Goal: Information Seeking & Learning: Understand process/instructions

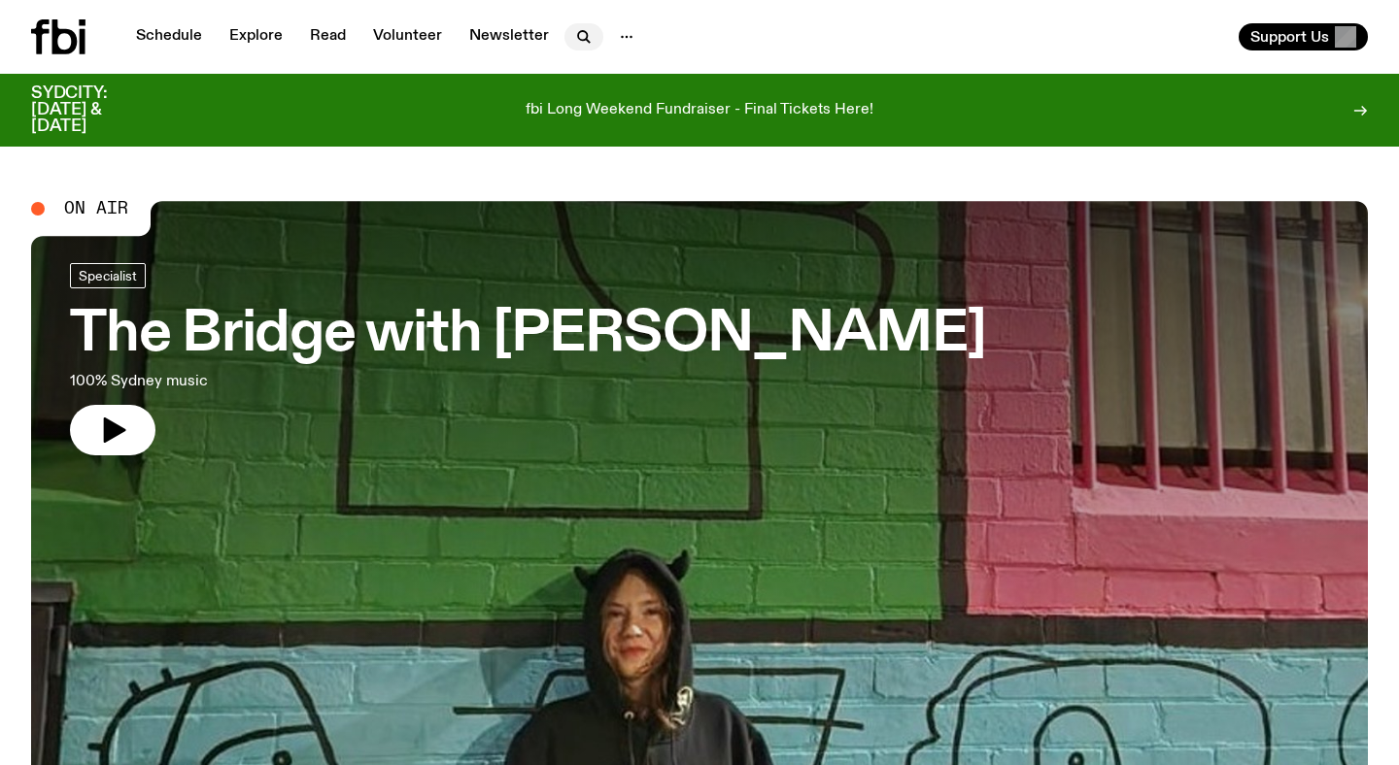
click at [574, 41] on icon "button" at bounding box center [583, 36] width 23 height 23
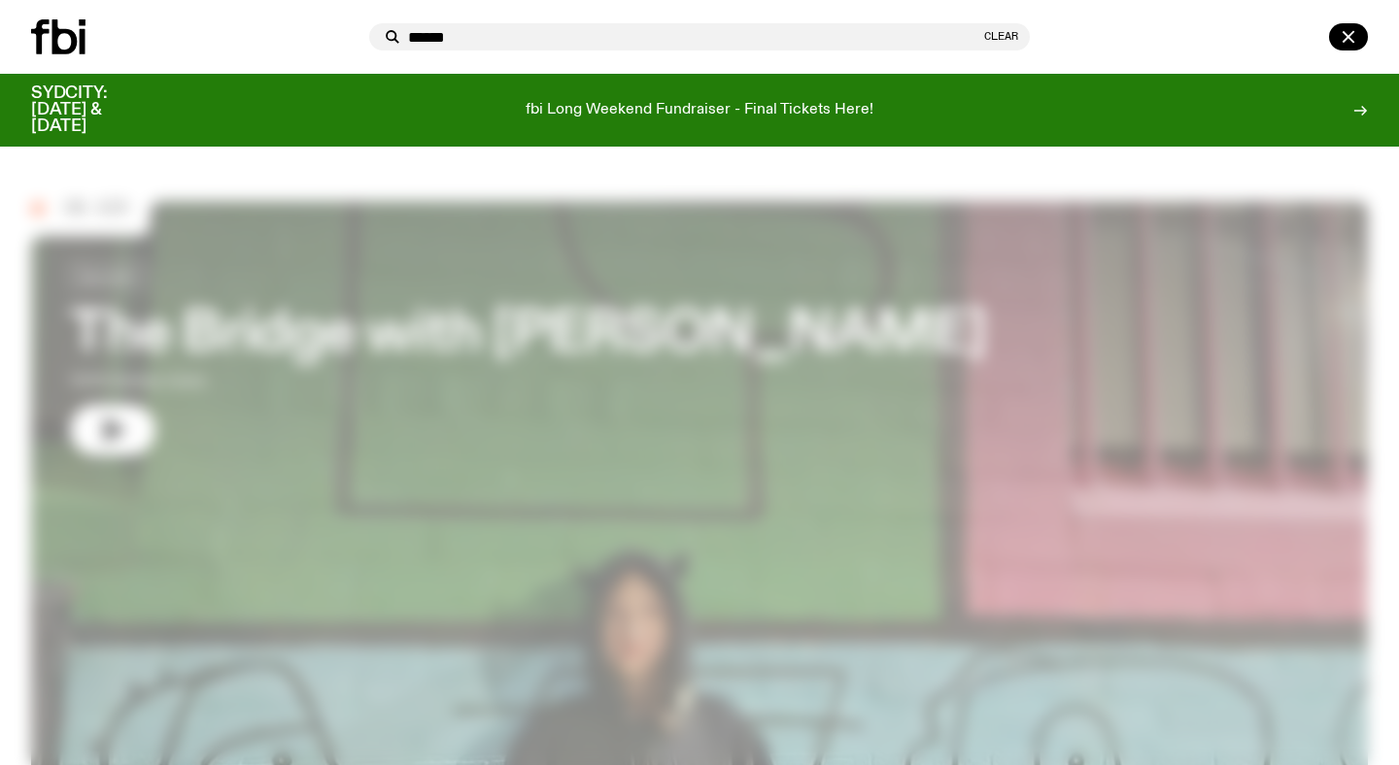
type input "******"
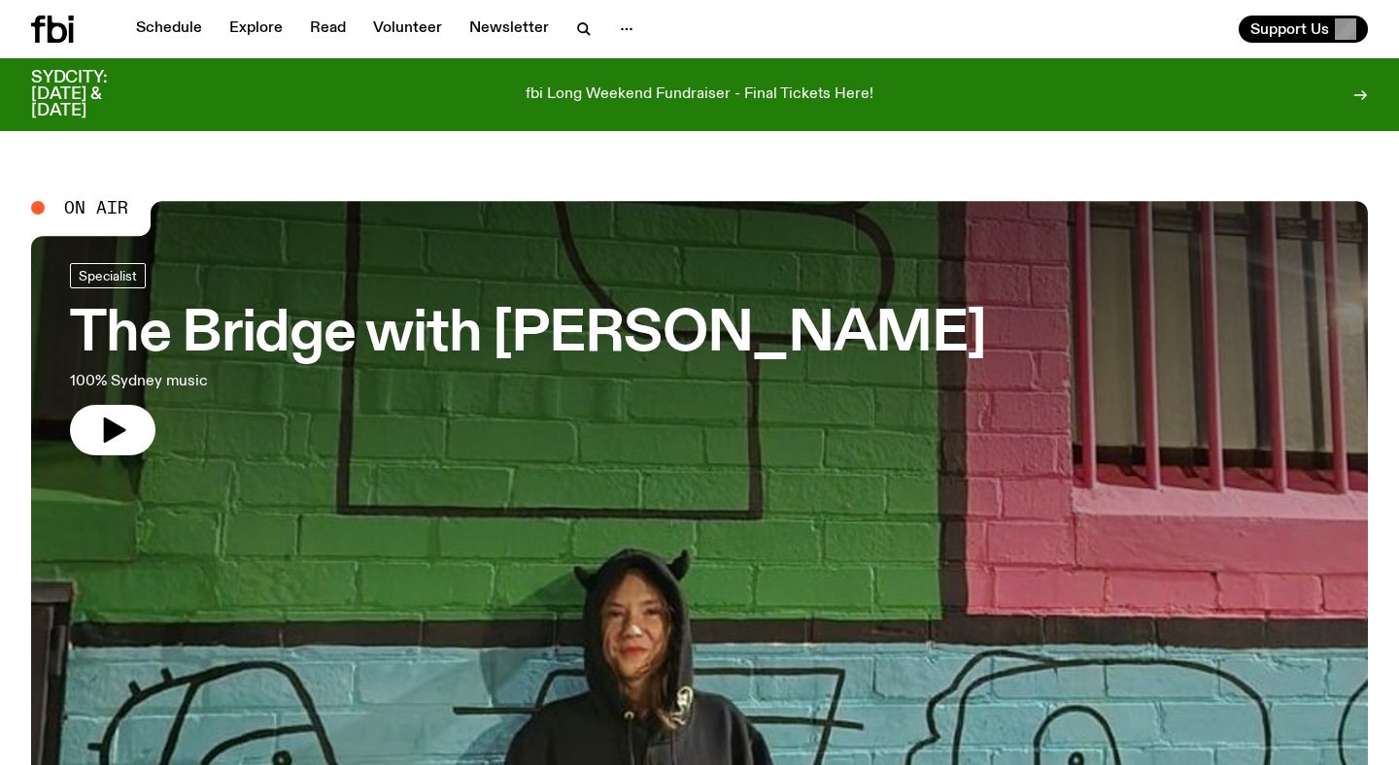
scroll to position [13, 0]
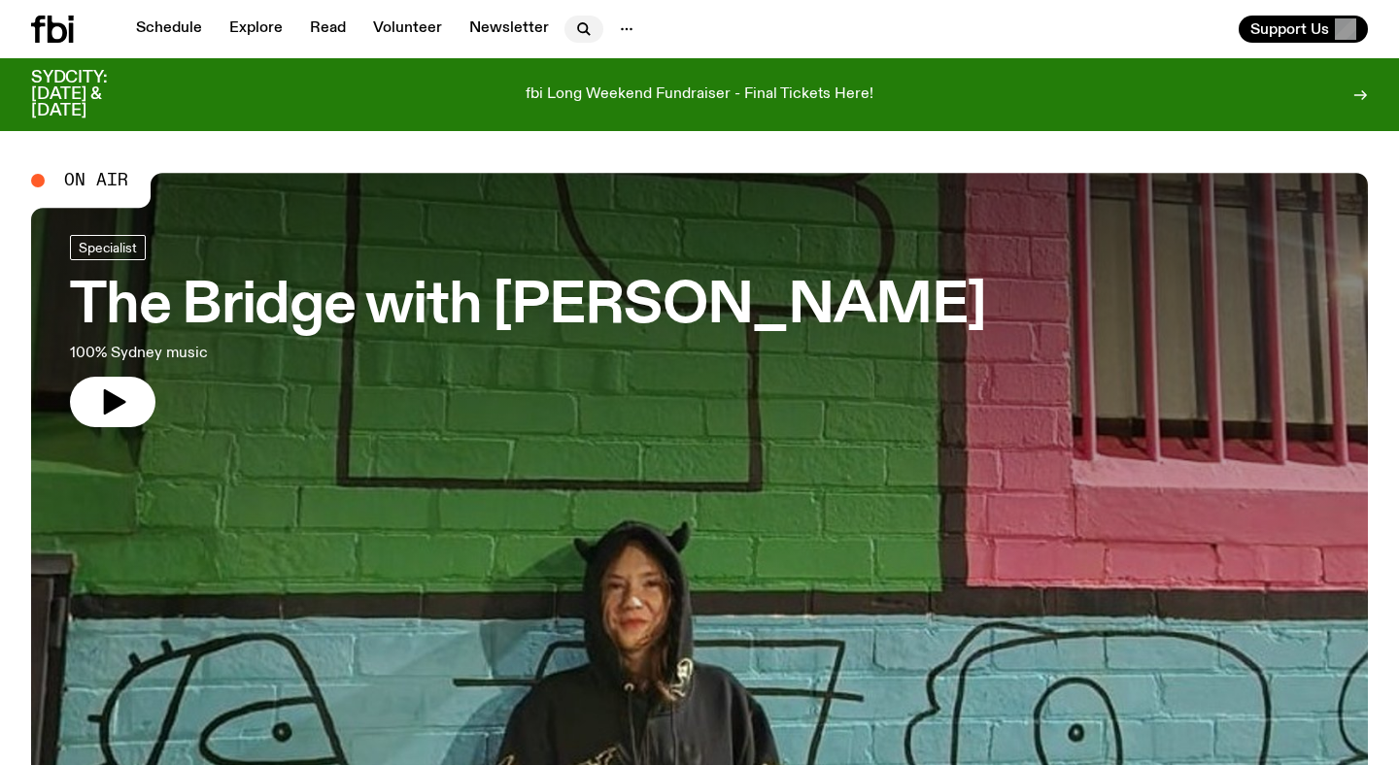
click at [580, 29] on icon "button" at bounding box center [582, 27] width 9 height 9
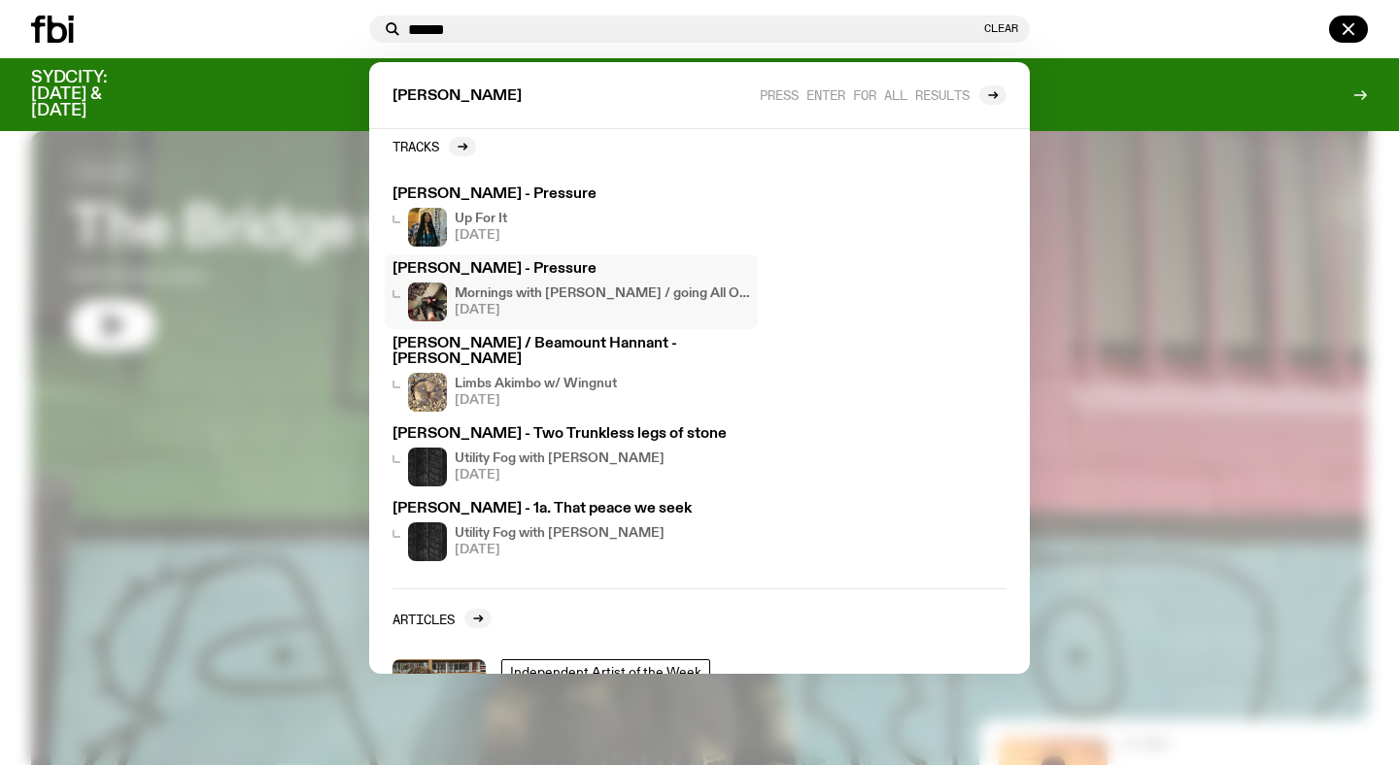
scroll to position [0, 0]
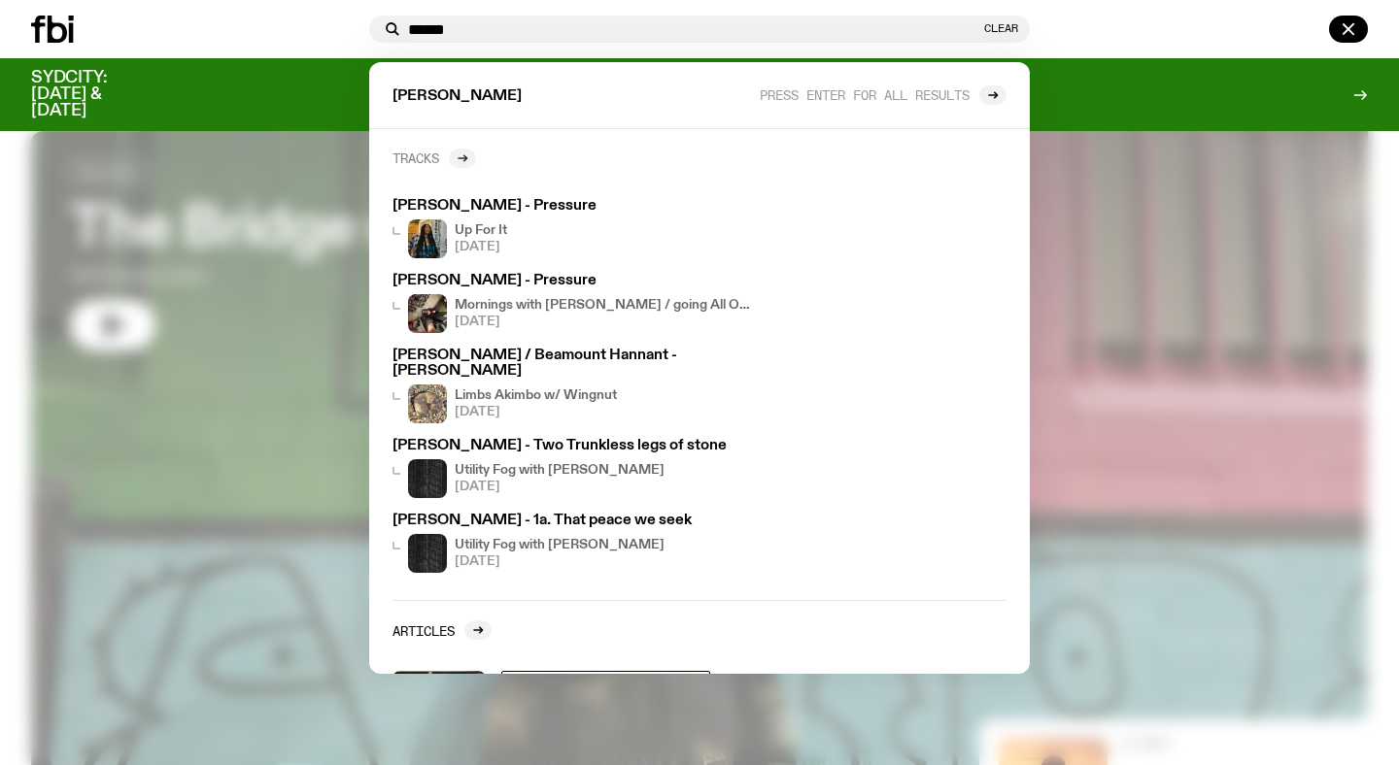
type input "******"
click at [461, 154] on icon at bounding box center [463, 159] width 12 height 12
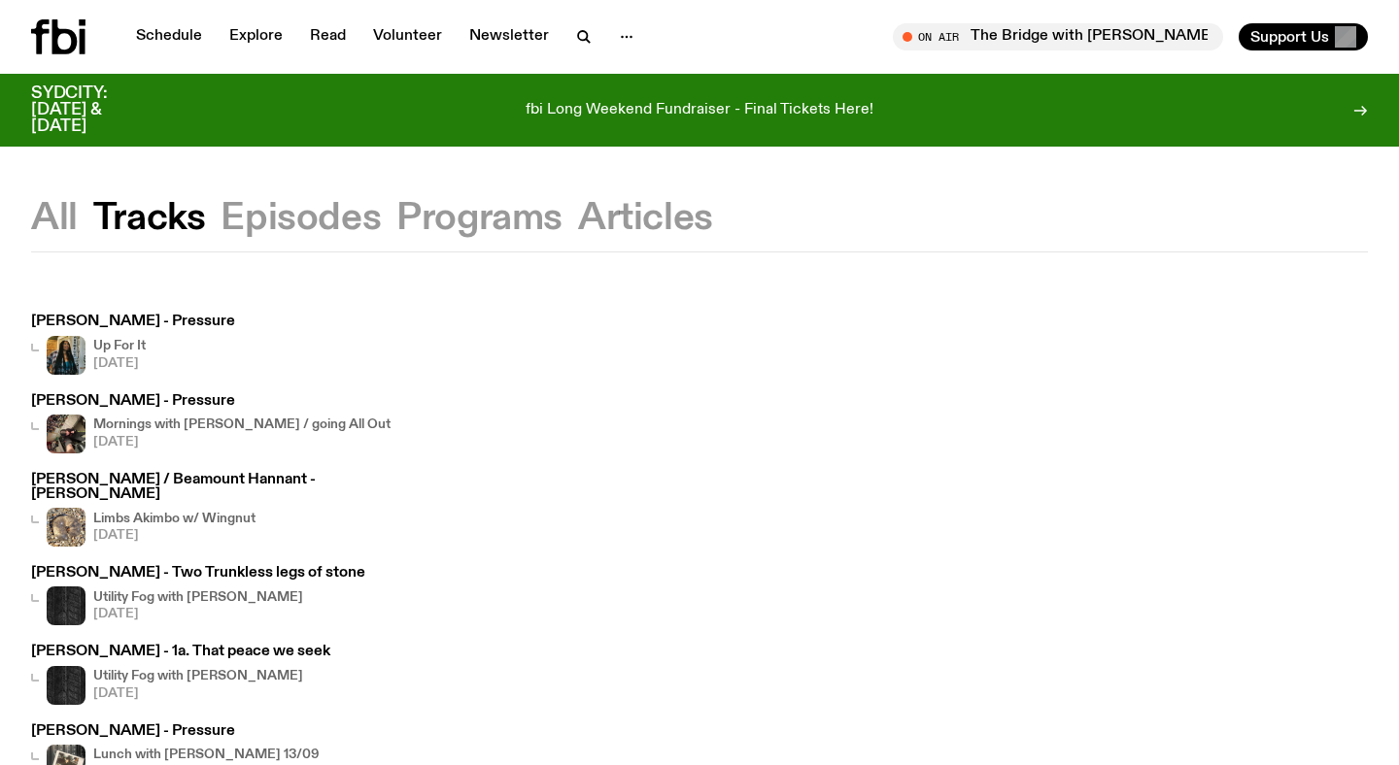
click at [71, 36] on icon at bounding box center [64, 36] width 25 height 35
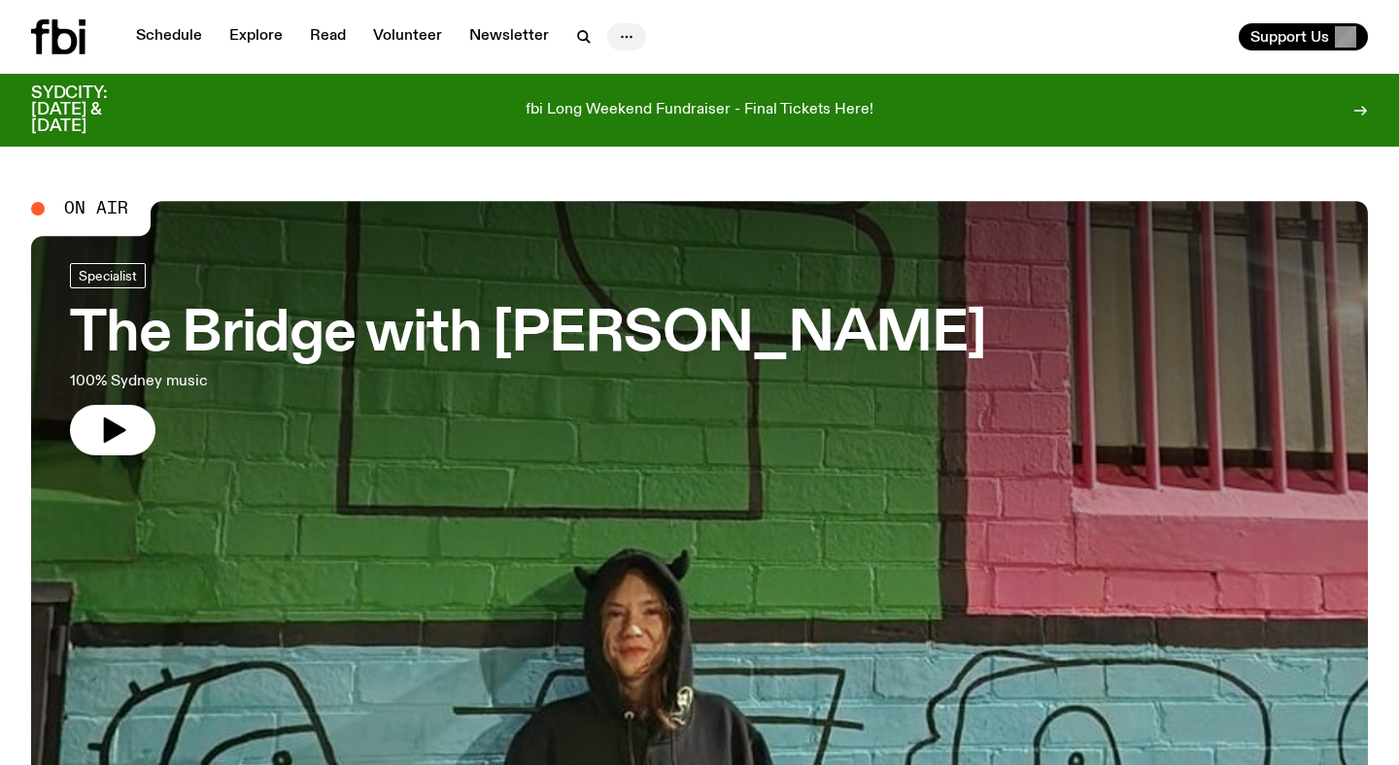
click at [624, 33] on icon "button" at bounding box center [626, 36] width 23 height 23
click at [626, 114] on link "Contact" at bounding box center [626, 110] width 97 height 27
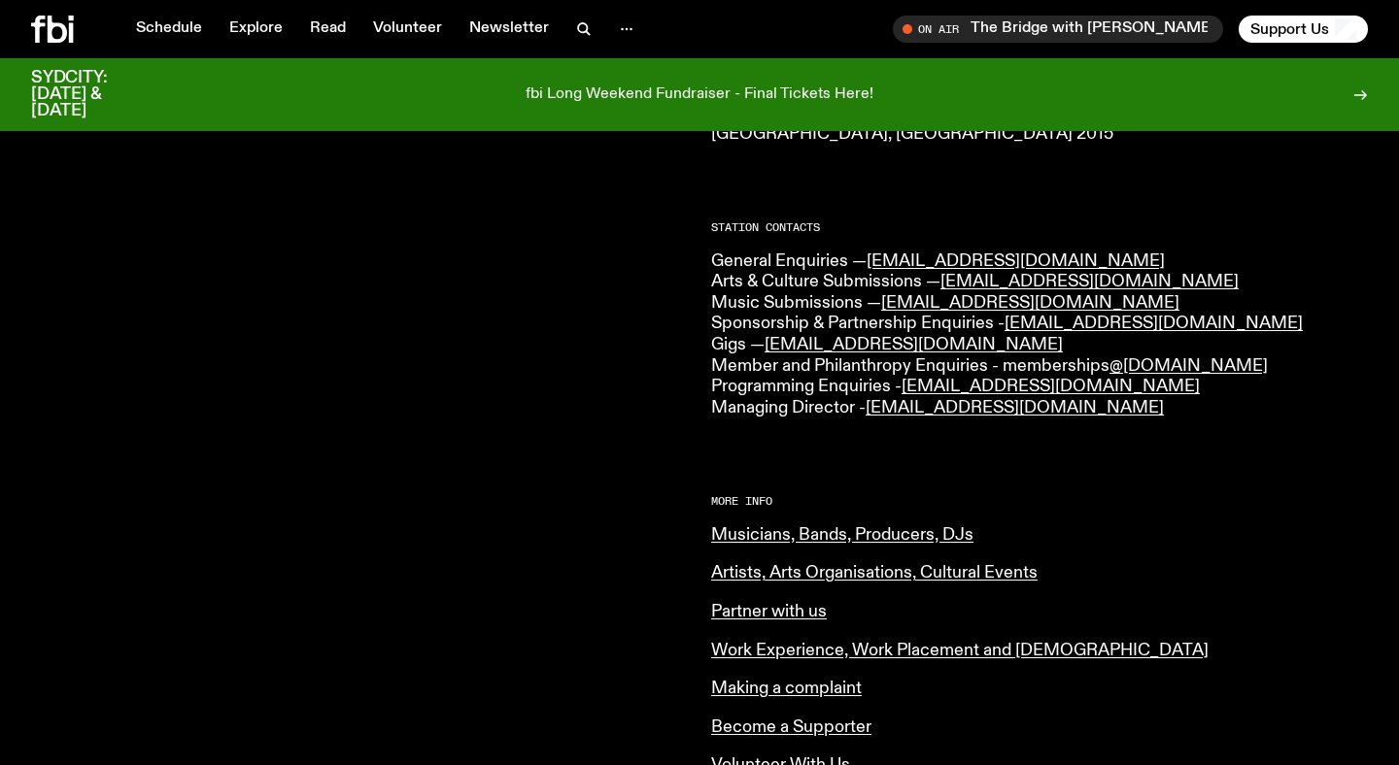
scroll to position [475, 0]
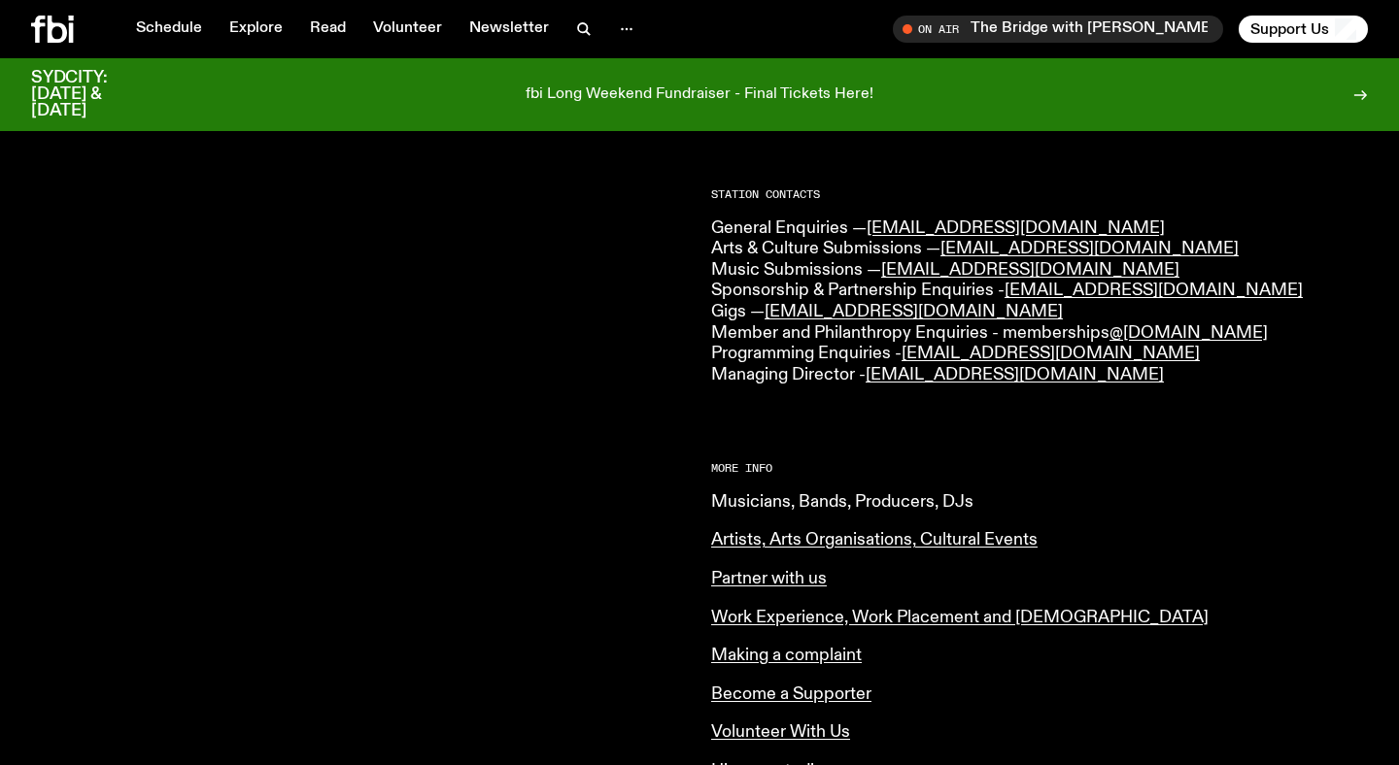
click at [819, 504] on link "Musicians, Bands, Producers, DJs" at bounding box center [842, 501] width 262 height 17
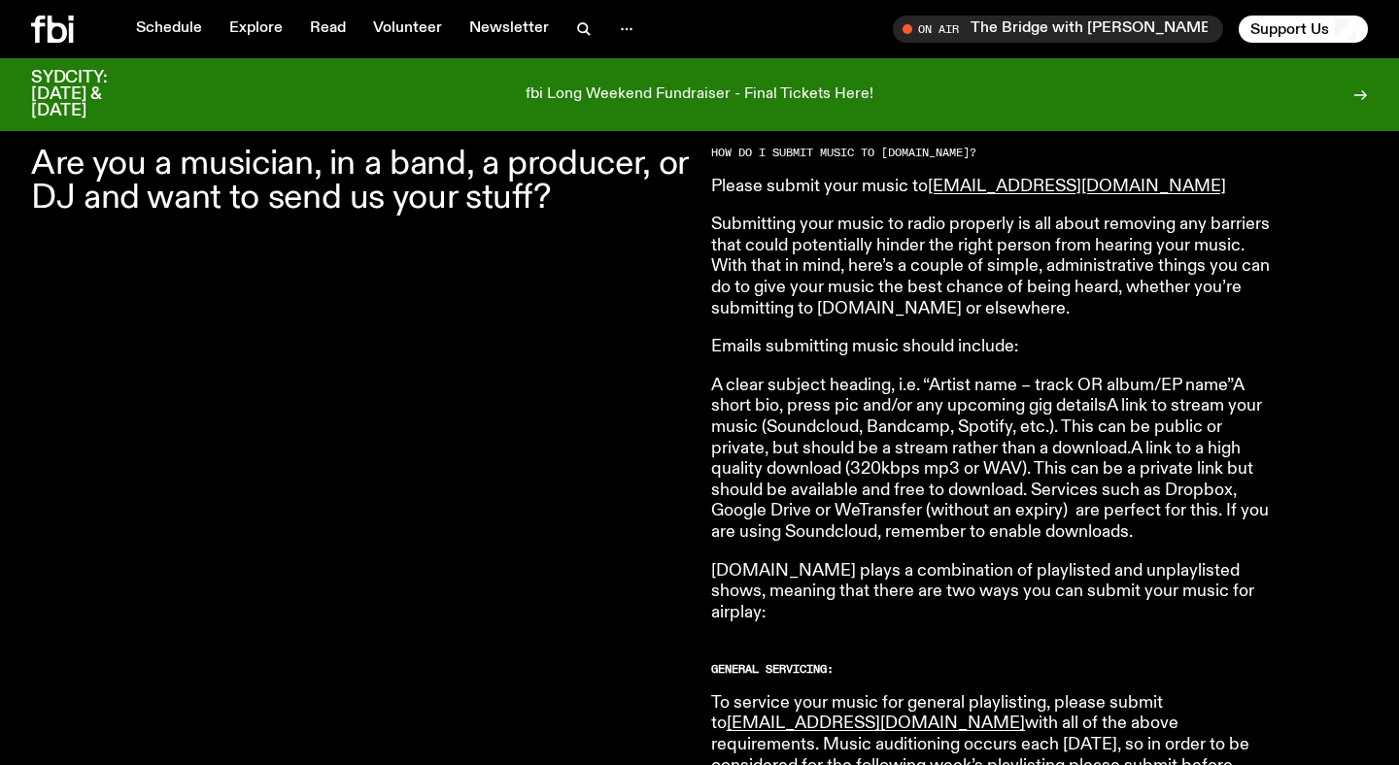
scroll to position [669, 0]
click at [1115, 238] on p "Submitting your music to radio properly is all about removing any barriers that…" at bounding box center [990, 266] width 559 height 105
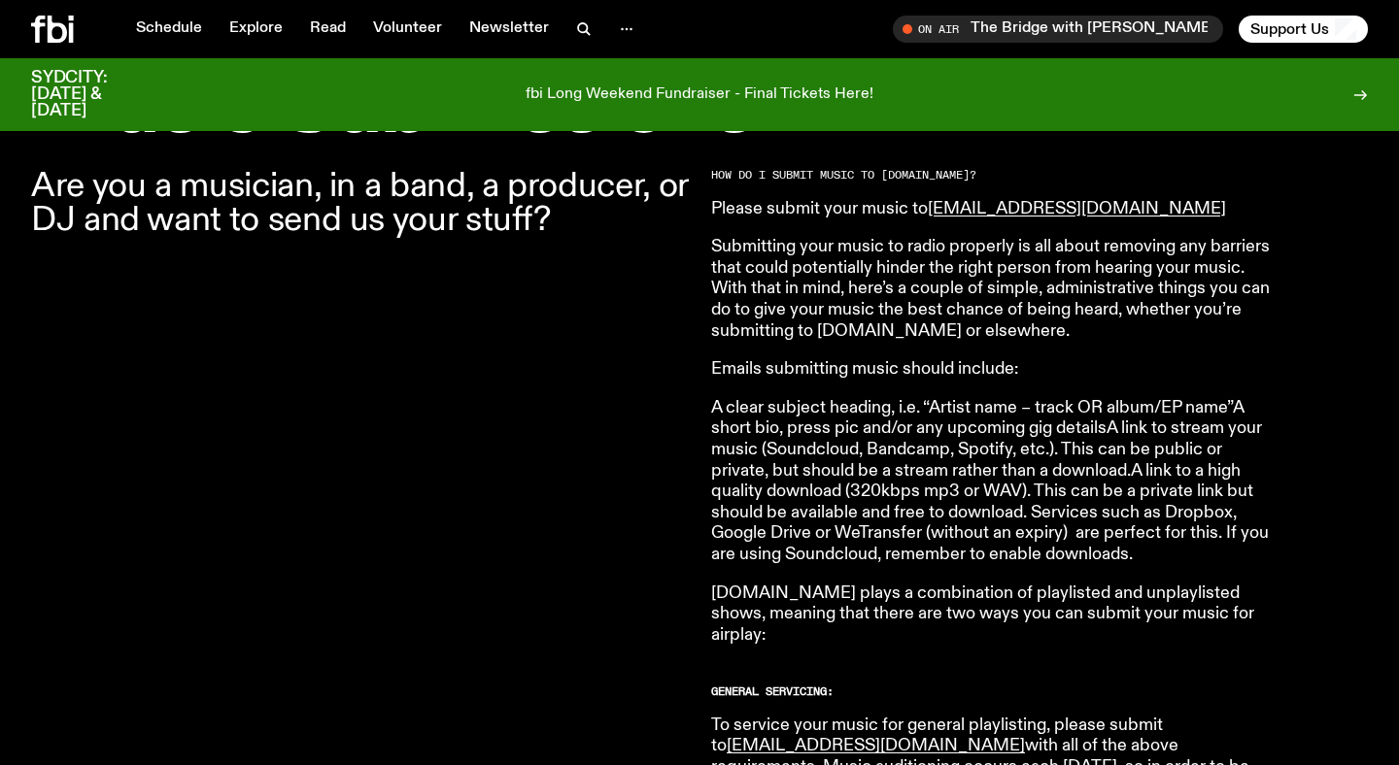
scroll to position [607, 0]
